Goal: Navigation & Orientation: Go to known website

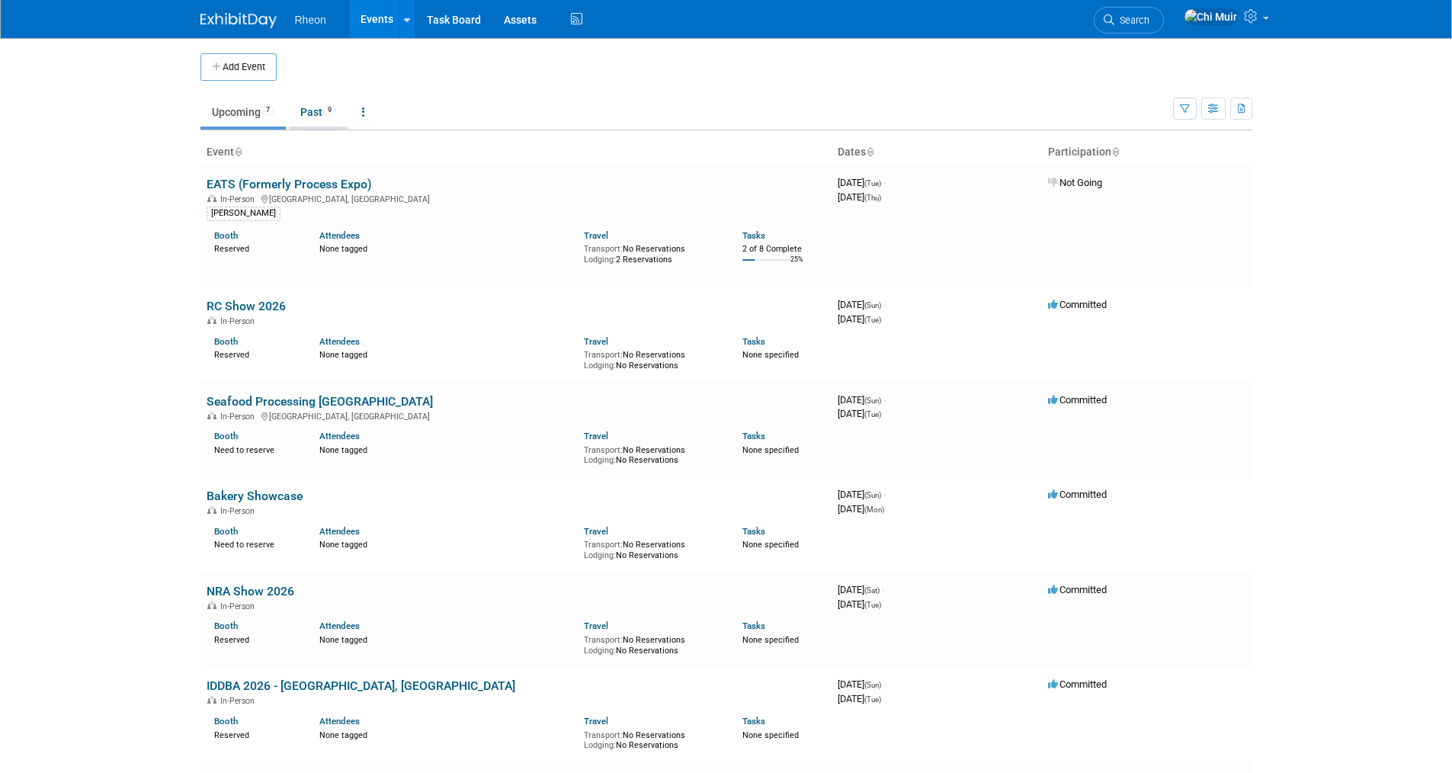
click at [315, 108] on link "Past 9" at bounding box center [318, 112] width 59 height 29
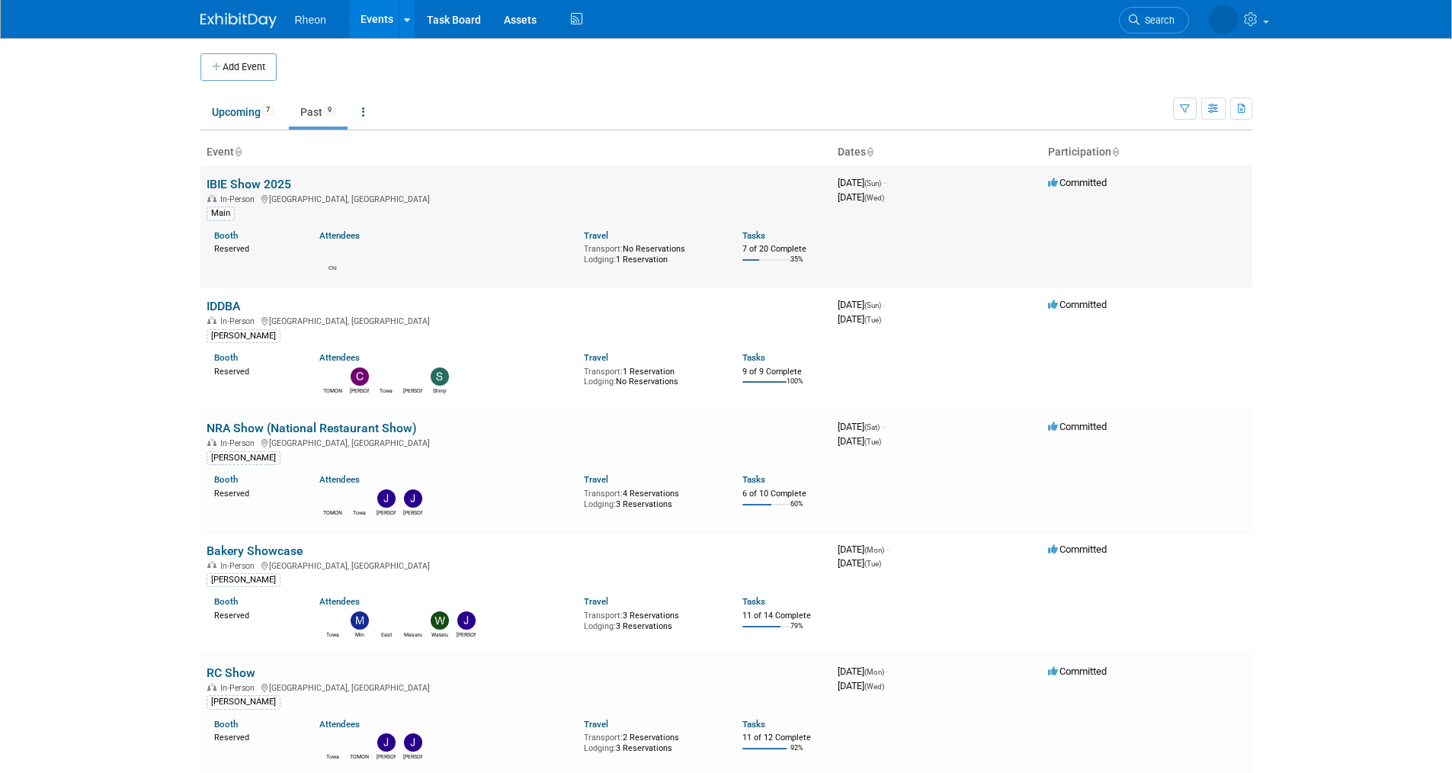
click at [263, 184] on link "IBIE Show 2025" at bounding box center [248, 184] width 85 height 14
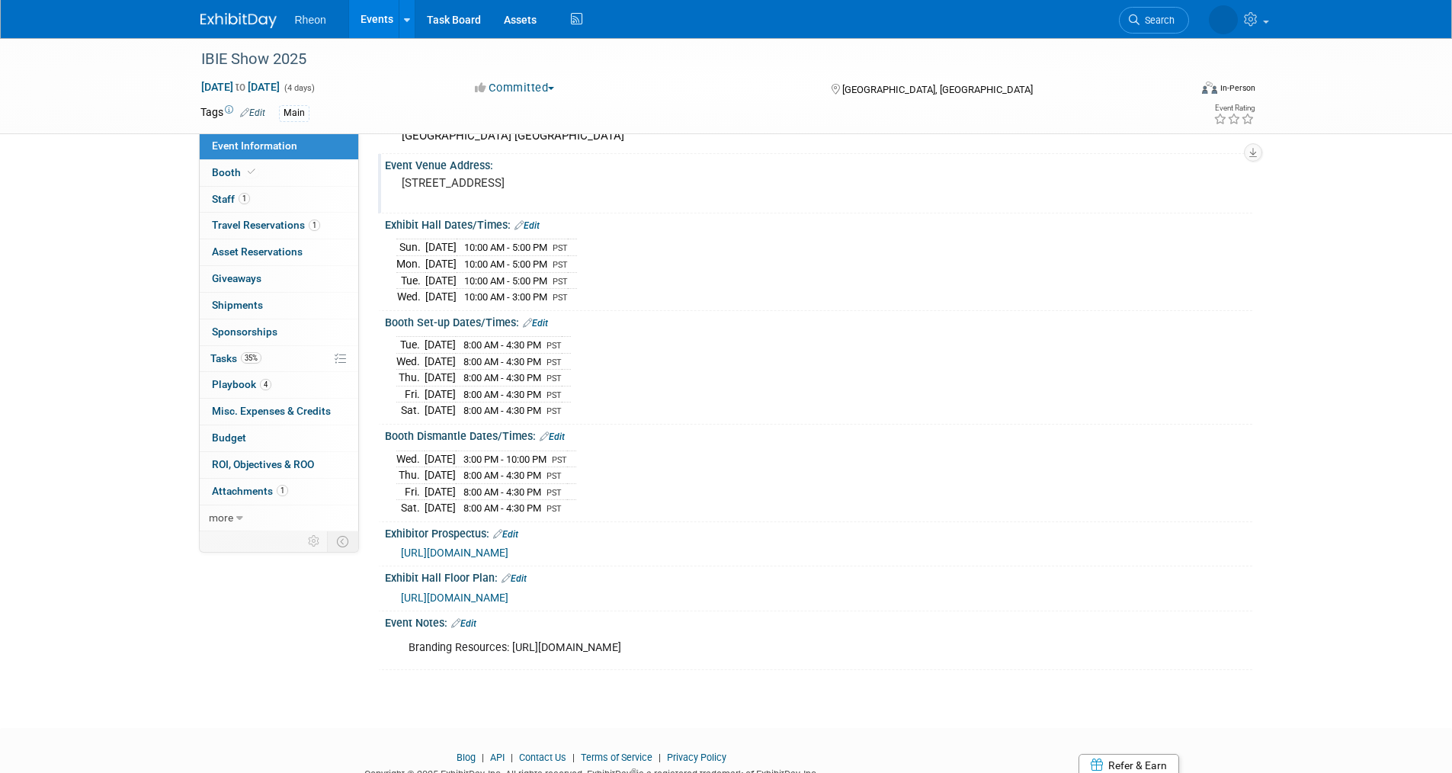
scroll to position [145, 0]
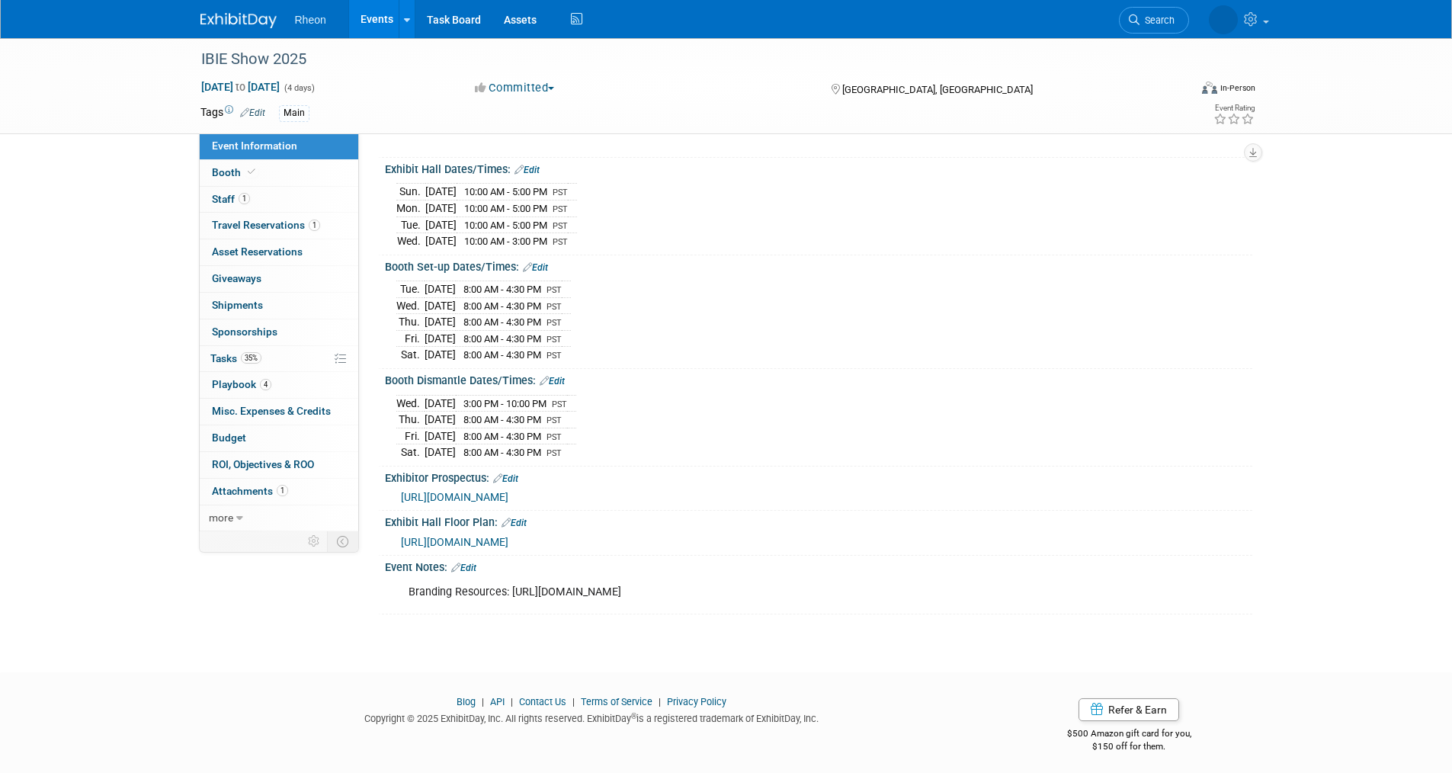
click at [508, 491] on span "https://ibie2025.exh.mapyourshow.com/7_0/main/default" at bounding box center [454, 497] width 107 height 12
